Goal: Check status: Check status

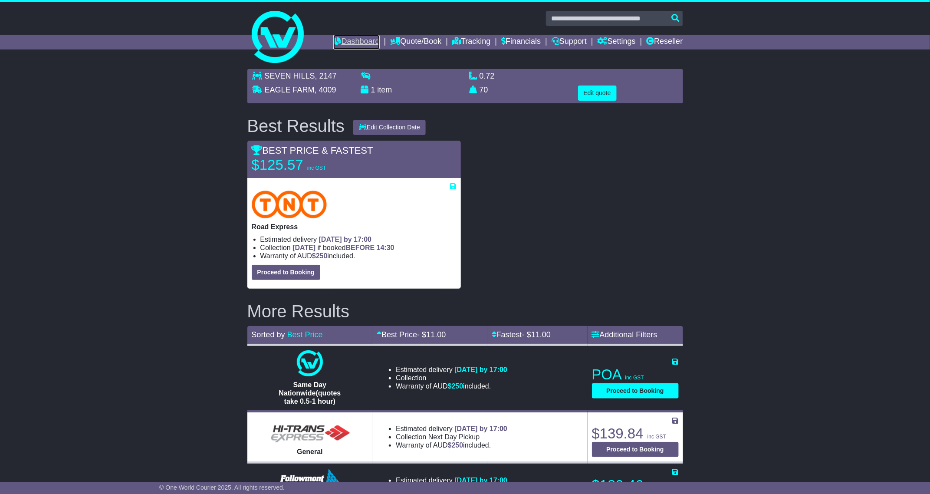
click at [347, 42] on link "Dashboard" at bounding box center [356, 42] width 46 height 15
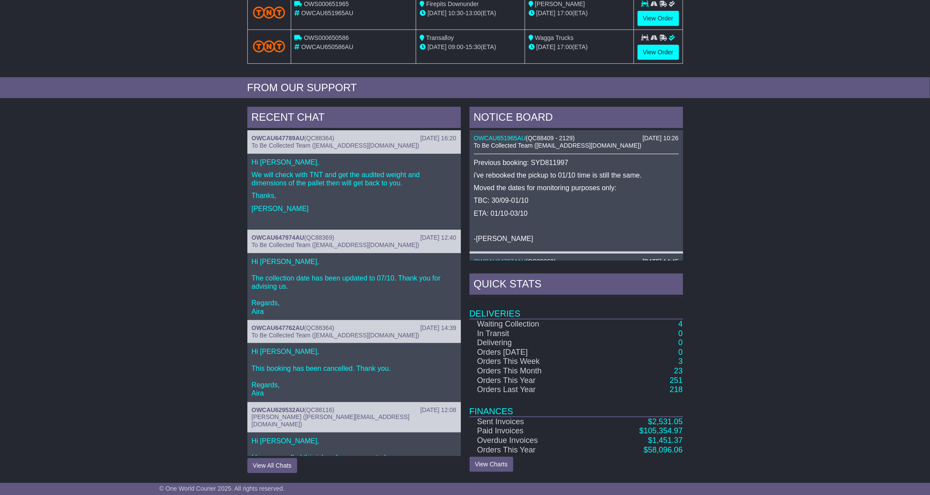
scroll to position [268, 0]
click at [680, 322] on link "4" at bounding box center [680, 323] width 4 height 9
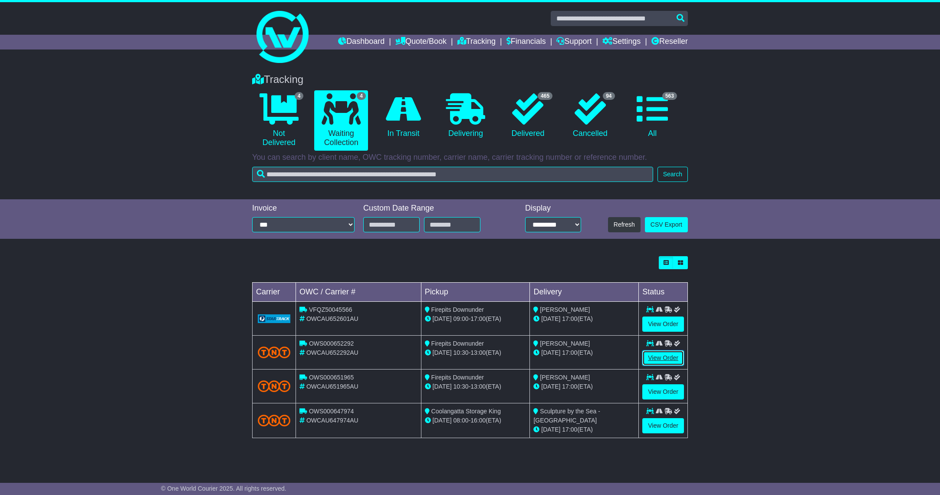
click at [664, 355] on link "View Order" at bounding box center [663, 357] width 42 height 15
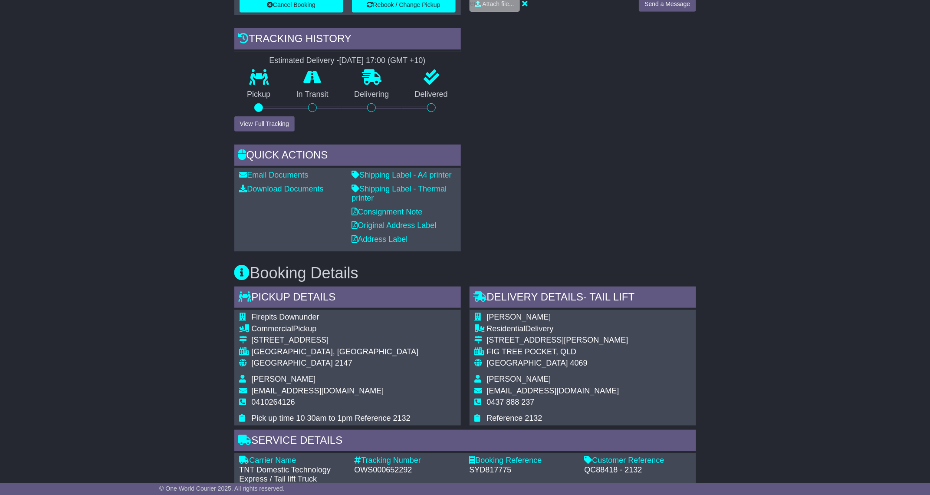
scroll to position [391, 0]
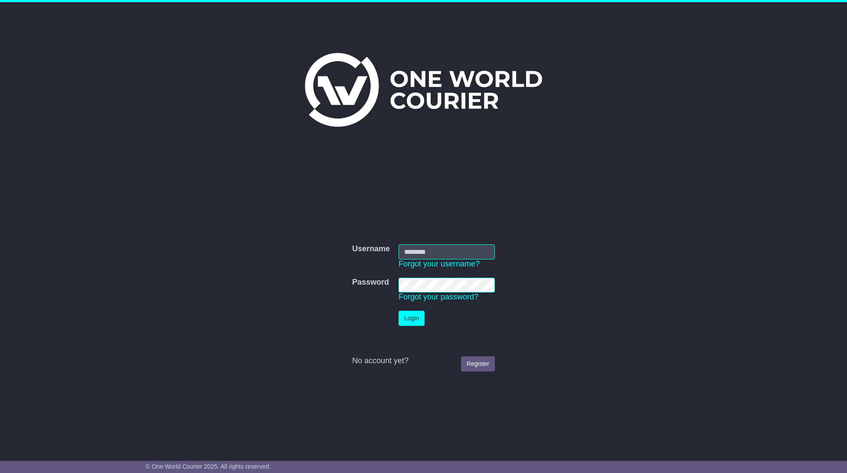
click at [0, 375] on nordpass-portal at bounding box center [0, 473] width 0 height 0
type input "**********"
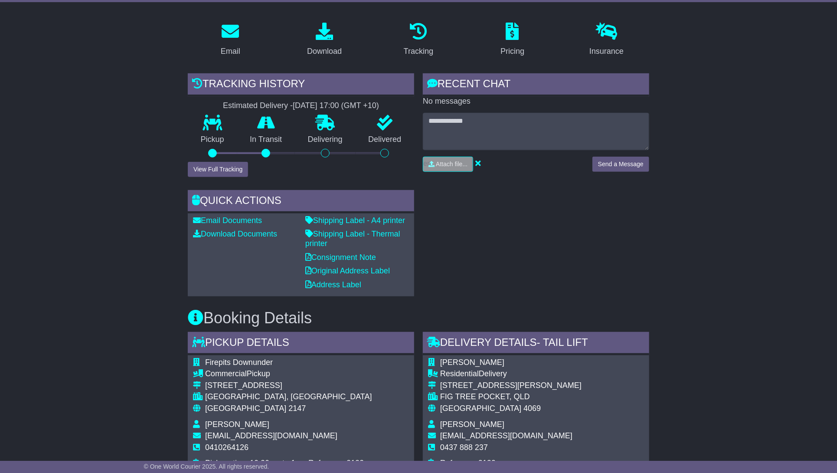
scroll to position [325, 0]
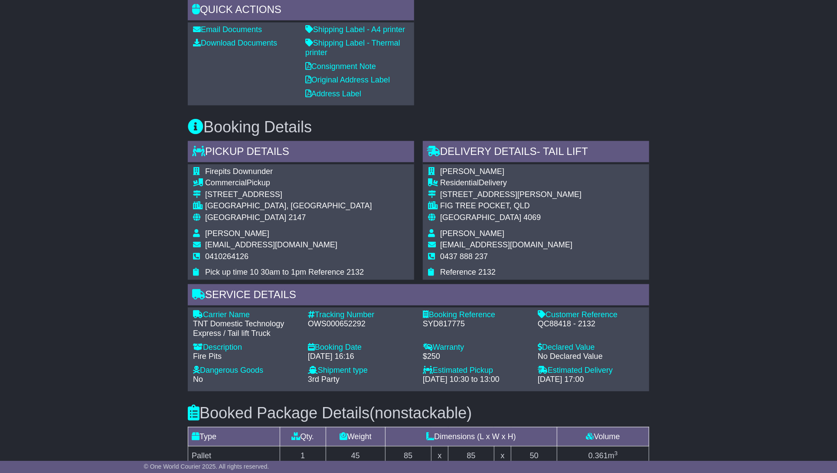
click at [545, 329] on div "Customer Reference - QC88418 - 2132" at bounding box center [591, 324] width 115 height 28
copy div "QC88418"
